Goal: Book appointment/travel/reservation

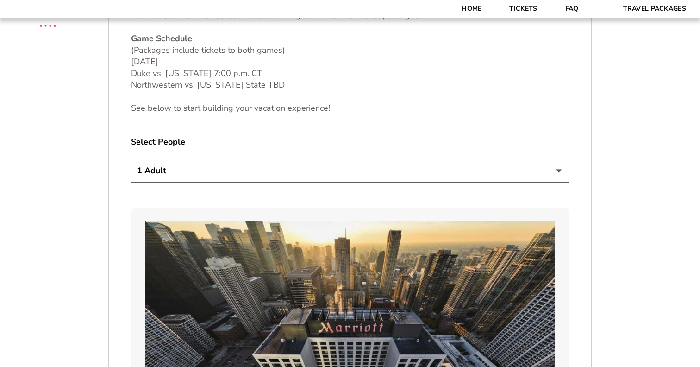
scroll to position [499, 0]
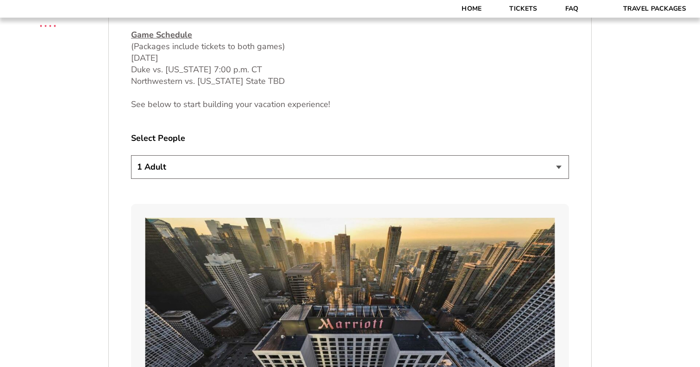
select select "2 Adults + 2 Children"
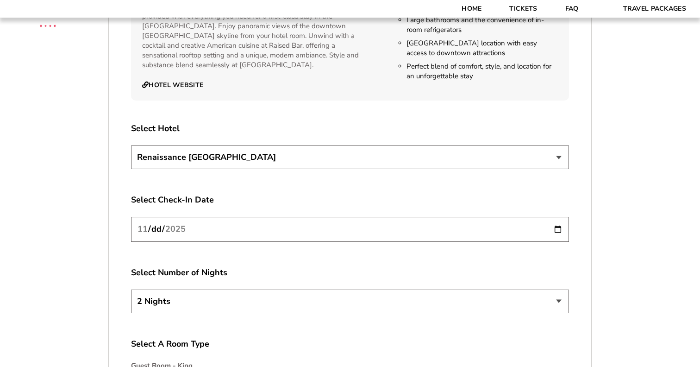
scroll to position [1576, 0]
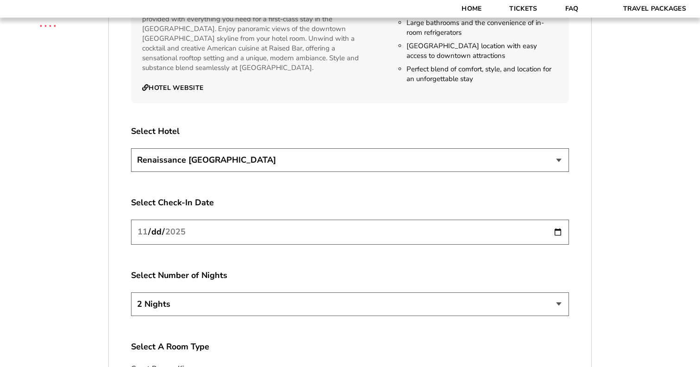
select select "21327"
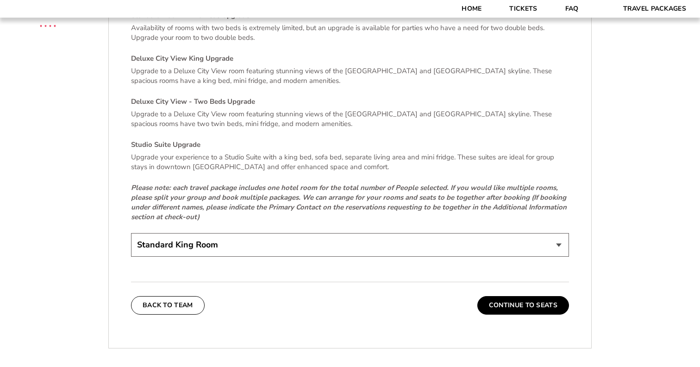
scroll to position [1976, 0]
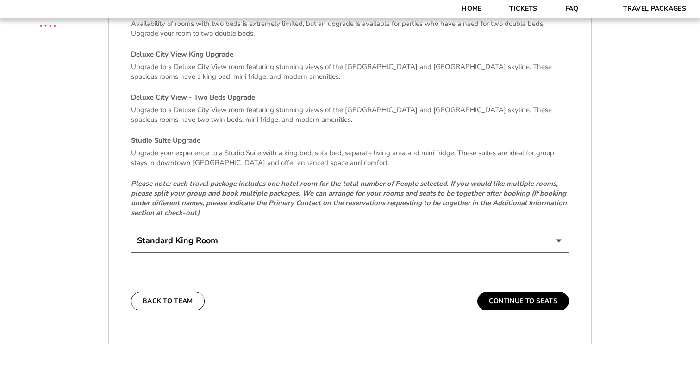
select select "Standard Room - Two Beds Upgrade"
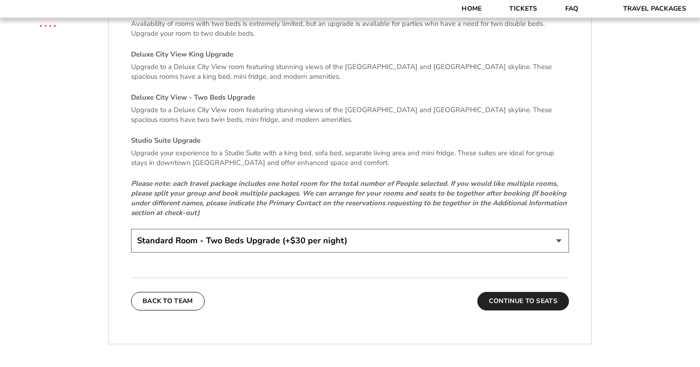
click at [506, 294] on button "Continue To Seats" at bounding box center [524, 301] width 92 height 19
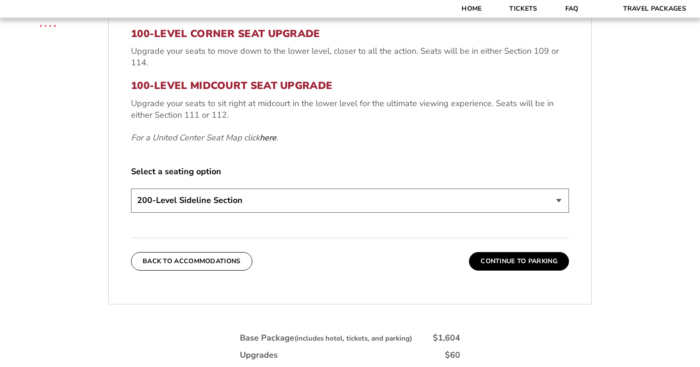
scroll to position [403, 0]
click at [486, 261] on button "Continue To Parking" at bounding box center [519, 261] width 100 height 19
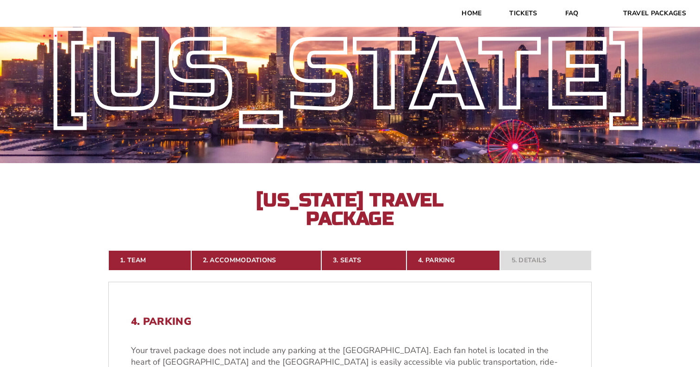
scroll to position [30, 0]
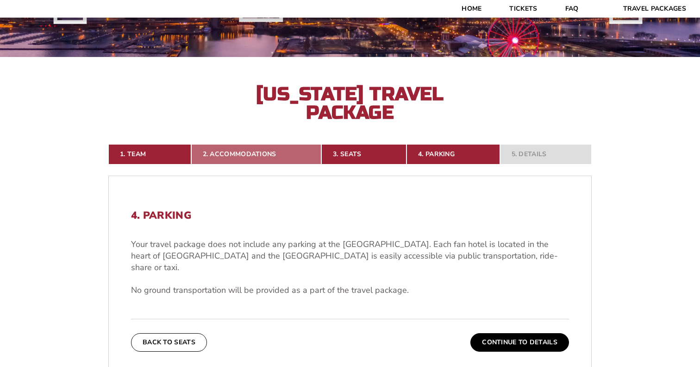
click at [228, 155] on link "2. Accommodations" at bounding box center [256, 154] width 131 height 20
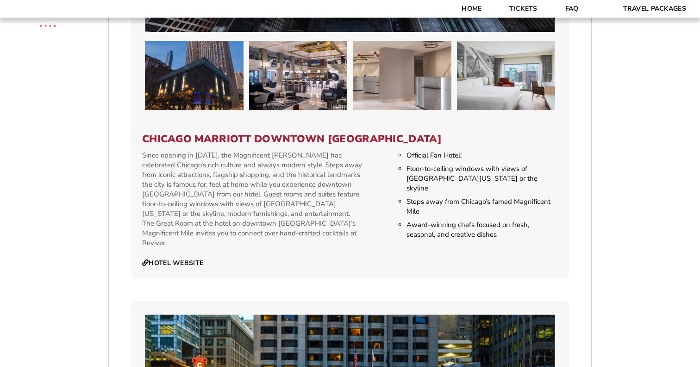
scroll to position [916, 0]
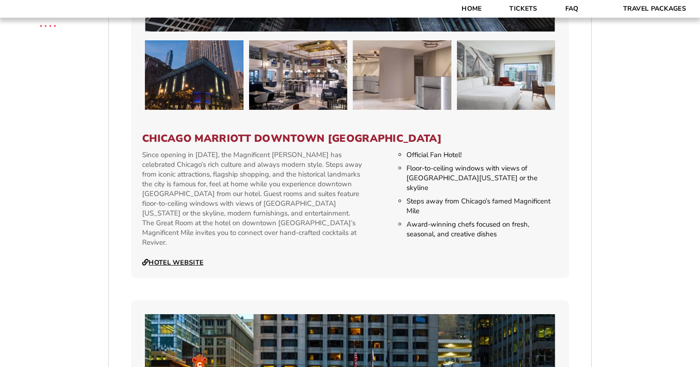
click at [180, 258] on link "Hotel Website" at bounding box center [172, 262] width 61 height 8
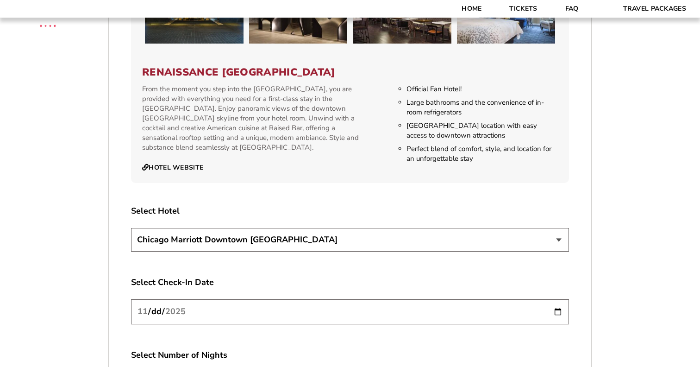
scroll to position [1521, 0]
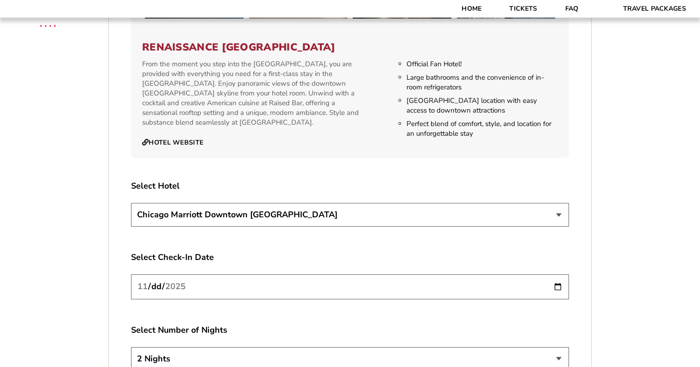
select select "21326"
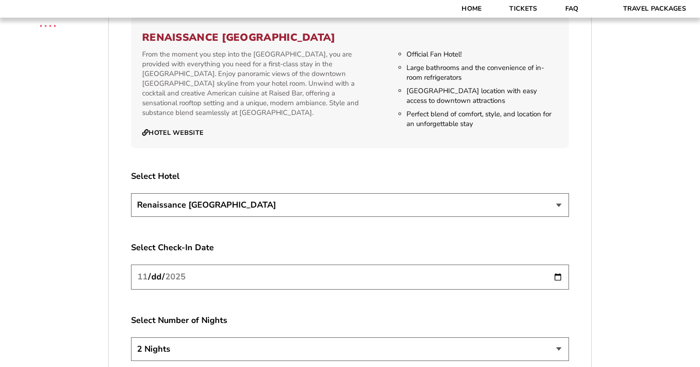
scroll to position [1531, 0]
click at [219, 264] on input "[DATE]" at bounding box center [350, 276] width 438 height 25
click at [219, 241] on label "Select Check-In Date" at bounding box center [350, 247] width 438 height 12
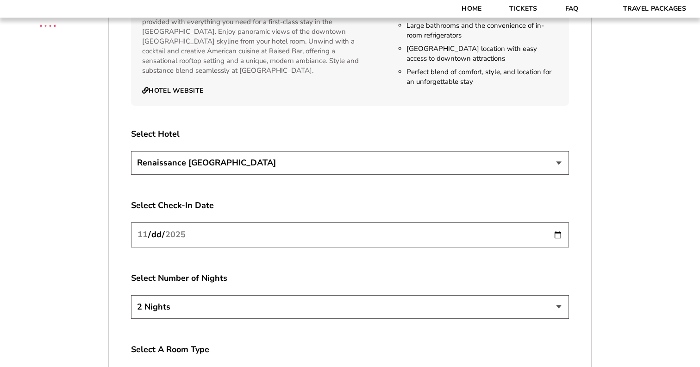
scroll to position [1586, 0]
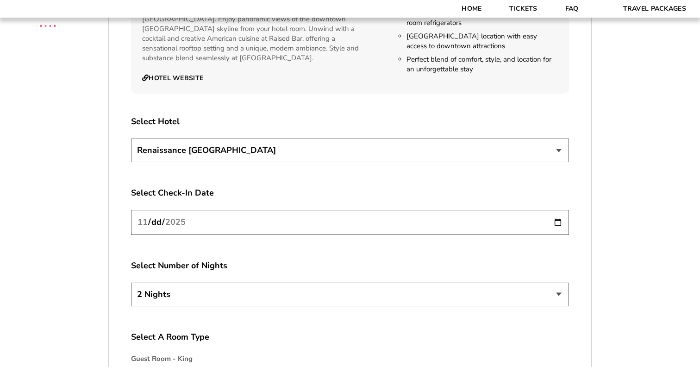
select select "3 Nights"
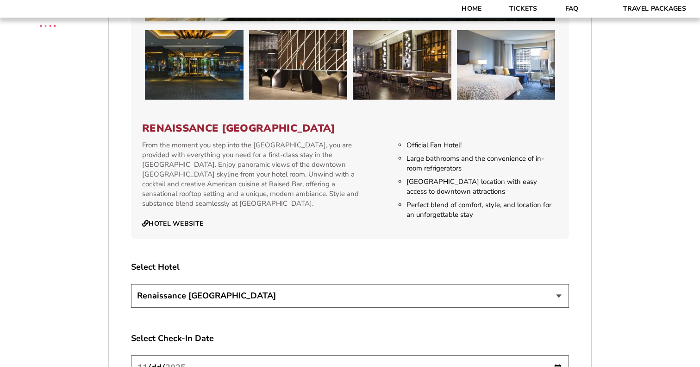
scroll to position [1452, 0]
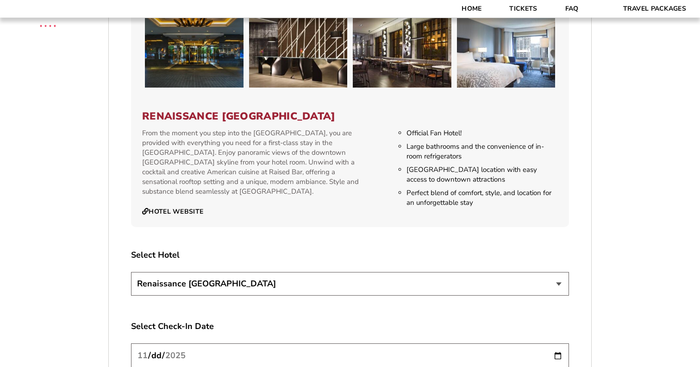
select select "21327"
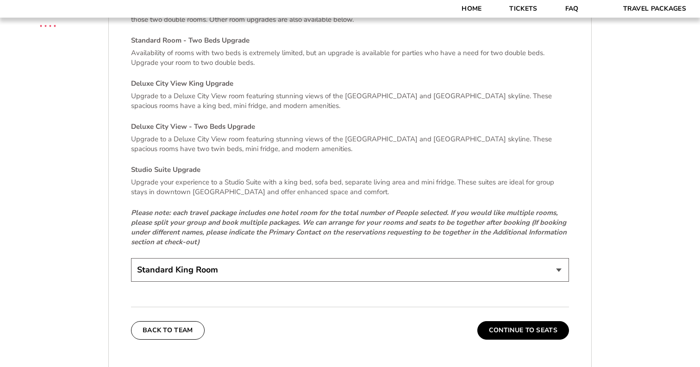
scroll to position [1949, 0]
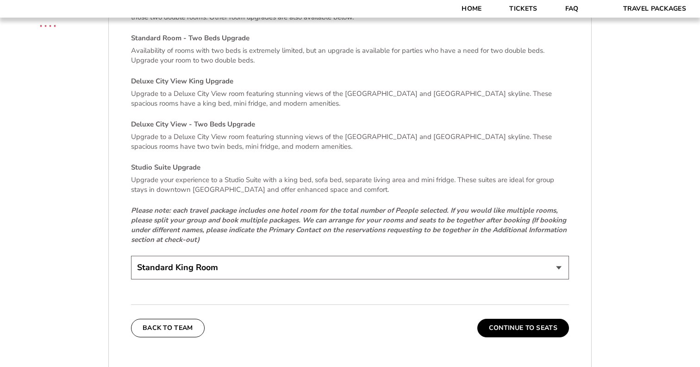
select select "Standard Room - Two Beds Upgrade"
click at [517, 322] on button "Continue To Seats" at bounding box center [524, 328] width 92 height 19
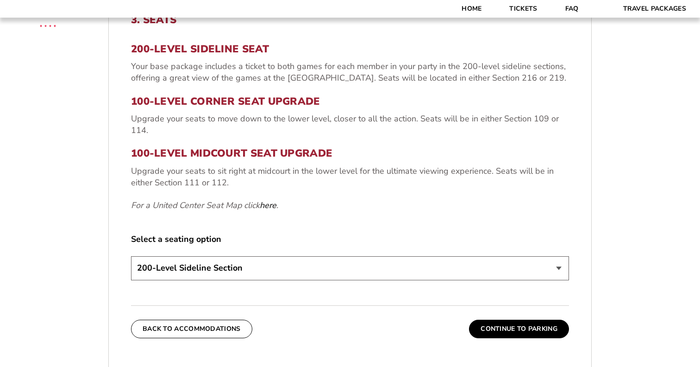
scroll to position [333, 0]
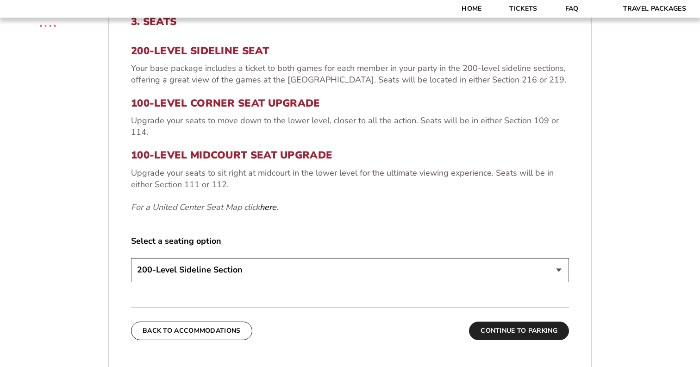
click at [504, 329] on button "Continue To Parking" at bounding box center [519, 330] width 100 height 19
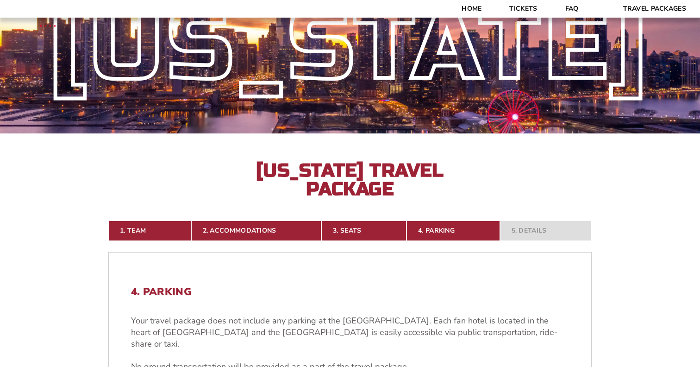
scroll to position [61, 0]
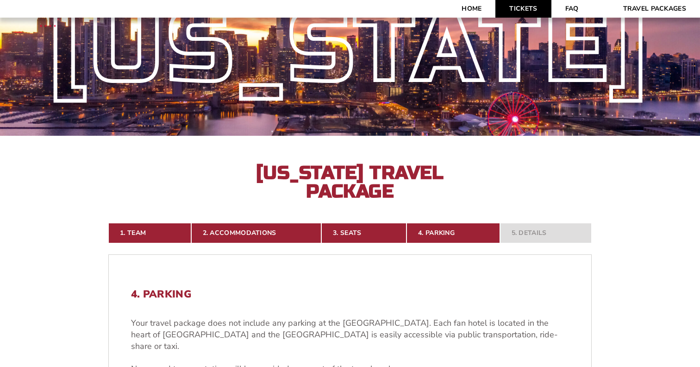
click at [533, 10] on link "Tickets" at bounding box center [524, 9] width 56 height 18
